Goal: Task Accomplishment & Management: Use online tool/utility

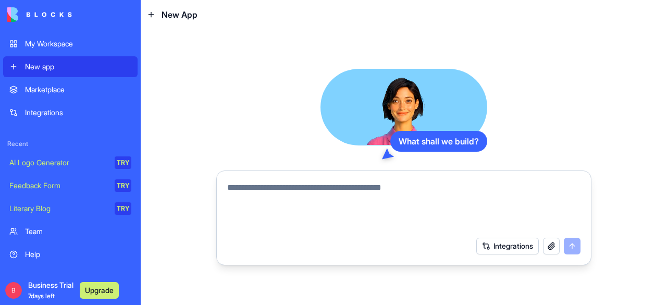
click at [50, 85] on div "Marketplace" at bounding box center [78, 89] width 106 height 10
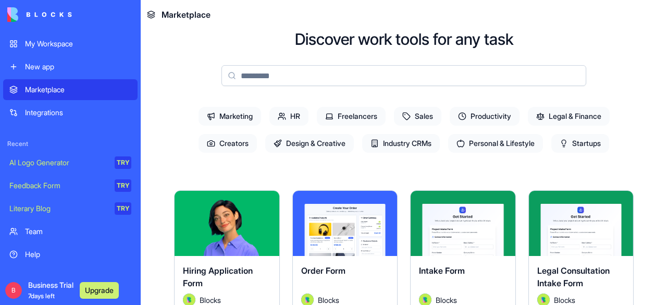
scroll to position [39, 0]
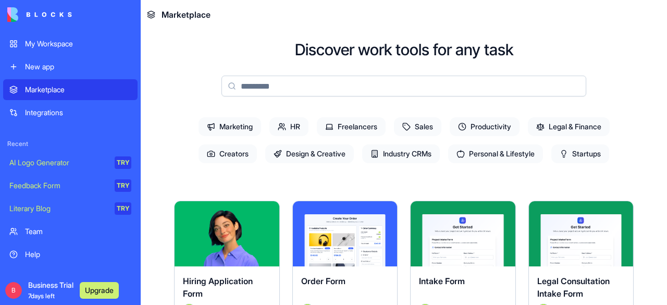
click at [218, 129] on span "Marketing" at bounding box center [230, 126] width 63 height 19
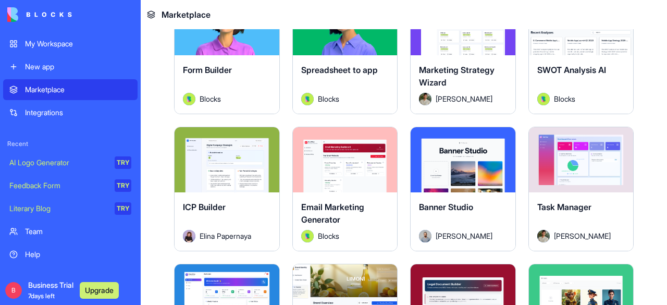
scroll to position [404, 0]
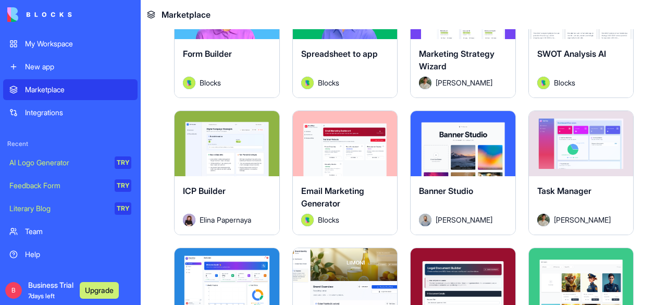
click at [334, 146] on button "Explore" at bounding box center [345, 143] width 78 height 21
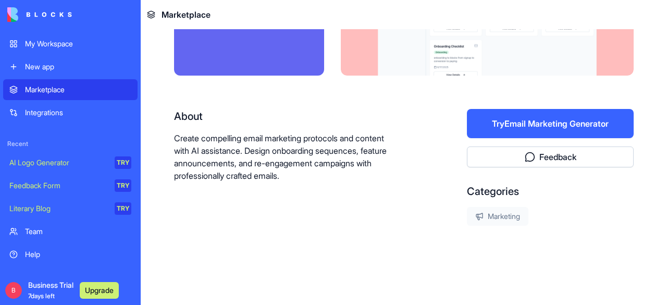
scroll to position [132, 0]
click at [531, 131] on button "Try Email Marketing Generator" at bounding box center [550, 123] width 167 height 29
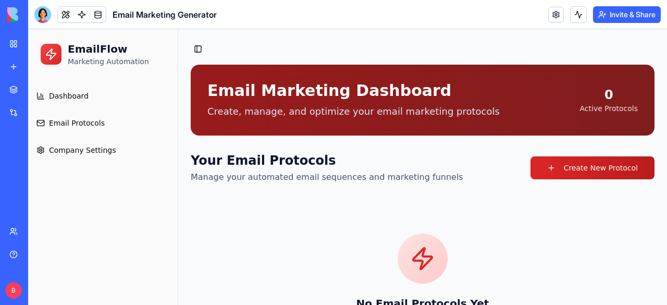
click at [13, 43] on link "My Workspace" at bounding box center [24, 43] width 42 height 21
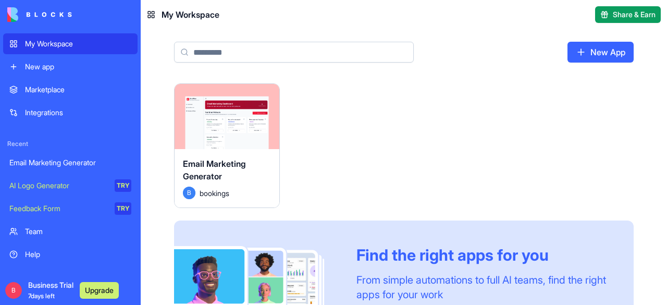
click at [25, 67] on div "New app" at bounding box center [78, 67] width 106 height 10
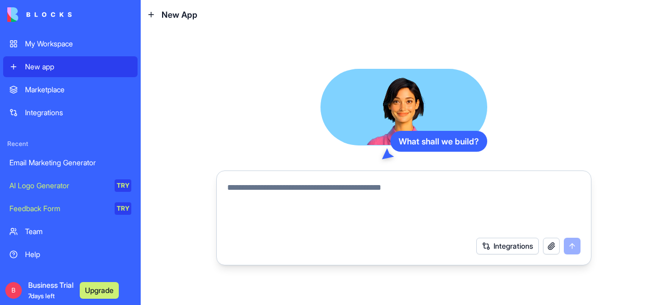
click at [320, 219] on textarea at bounding box center [403, 206] width 353 height 50
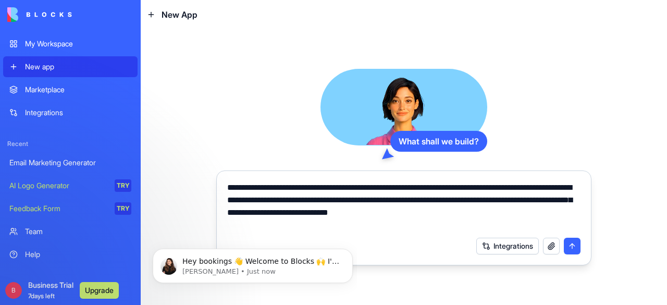
type textarea "**********"
click at [576, 245] on button "submit" at bounding box center [572, 246] width 17 height 17
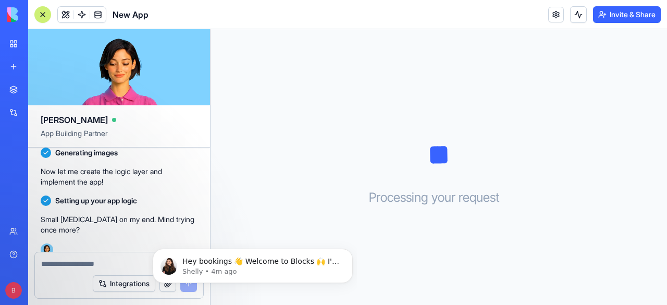
scroll to position [280, 0]
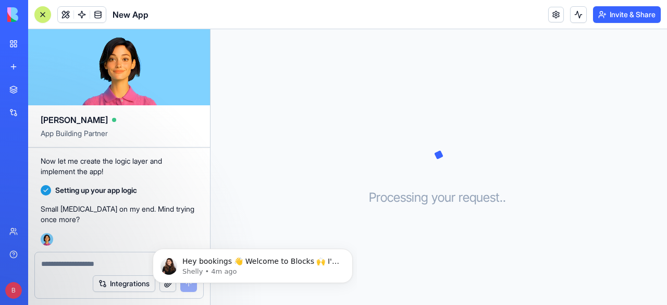
click at [77, 271] on div "Integrations" at bounding box center [119, 283] width 168 height 29
click at [350, 250] on icon "Dismiss notification" at bounding box center [350, 252] width 6 height 6
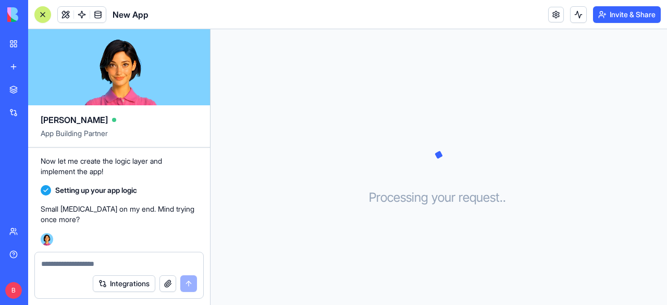
click at [64, 265] on textarea at bounding box center [119, 264] width 156 height 10
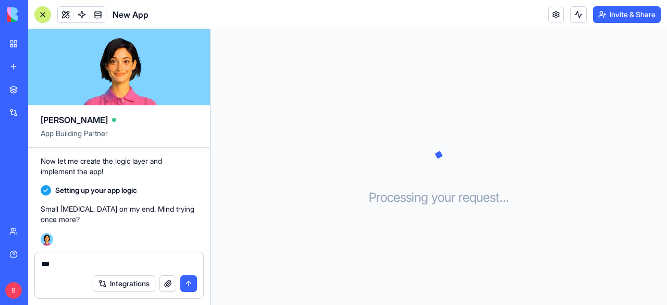
type textarea "***"
click at [190, 281] on button "submit" at bounding box center [188, 283] width 17 height 17
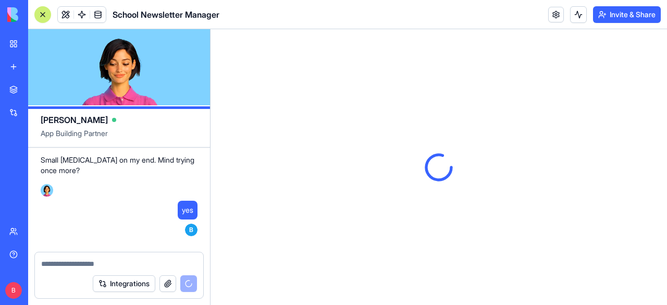
scroll to position [873, 0]
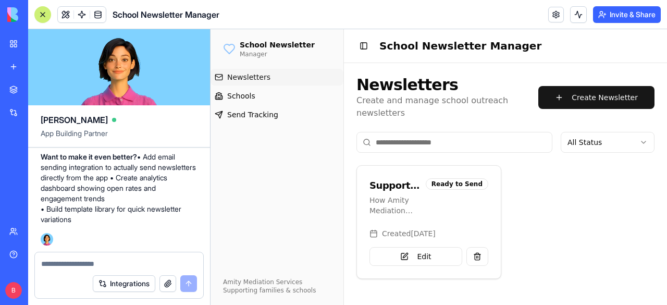
click at [469, 203] on div "Supporting Children Through Family Separation - Spring 2025 How Amity Mediation…" at bounding box center [429, 197] width 144 height 63
click at [424, 247] on button "Edit" at bounding box center [416, 256] width 93 height 19
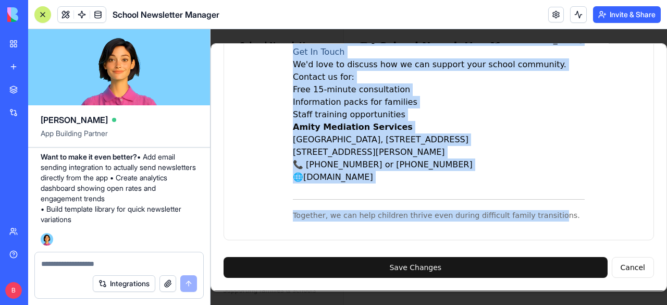
scroll to position [990, 0]
drag, startPoint x: 291, startPoint y: 204, endPoint x: 558, endPoint y: 213, distance: 267.1
copy div "Supporting Children Through Family Separation Dear School Leaders and Pastoral …"
